Goal: Transaction & Acquisition: Book appointment/travel/reservation

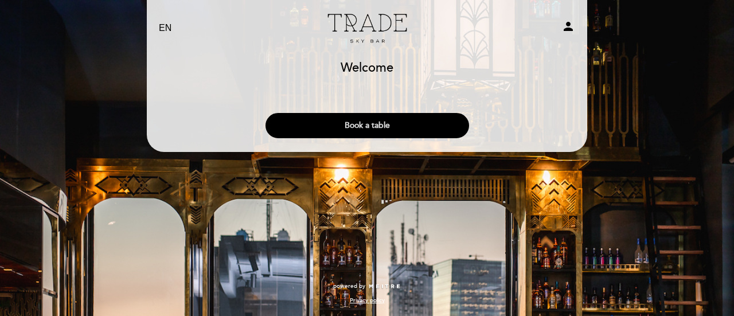
click at [388, 123] on button "Book a table" at bounding box center [367, 125] width 204 height 25
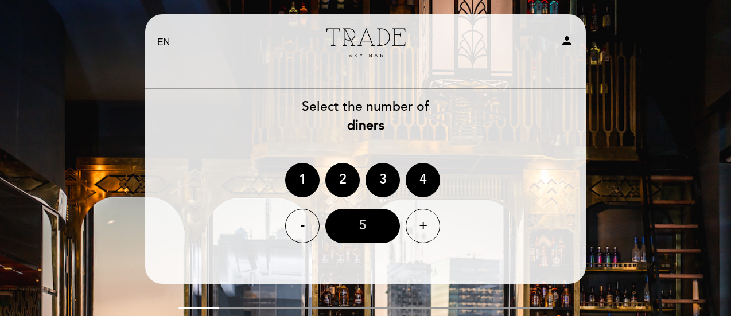
click at [375, 227] on div "5" at bounding box center [362, 226] width 75 height 34
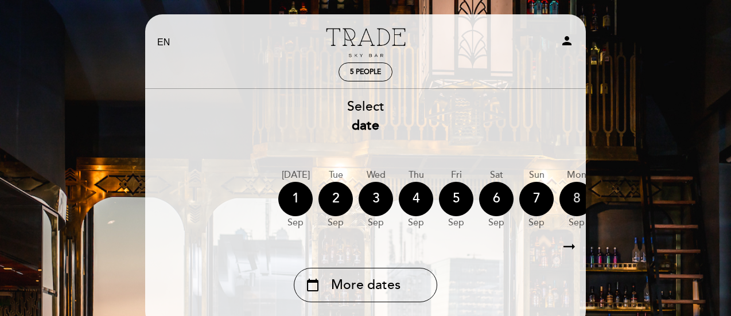
click at [573, 198] on div "8" at bounding box center [576, 199] width 34 height 34
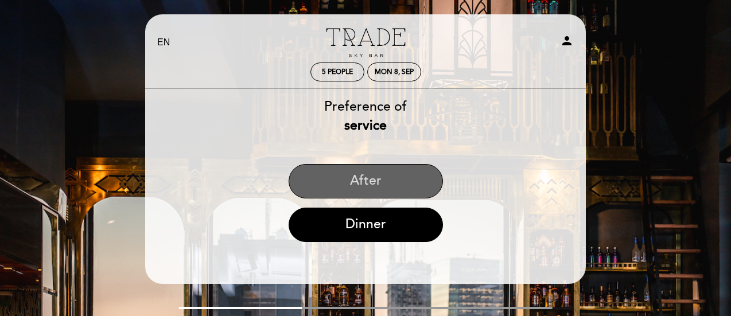
click at [414, 175] on button "After" at bounding box center [365, 181] width 154 height 34
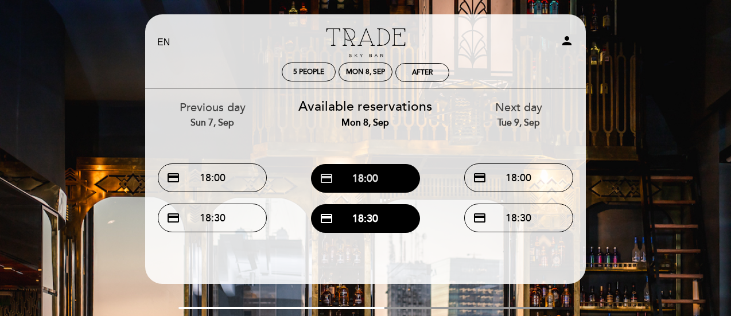
click at [385, 183] on button "credit_card 18:00" at bounding box center [365, 178] width 109 height 29
